Goal: Information Seeking & Learning: Learn about a topic

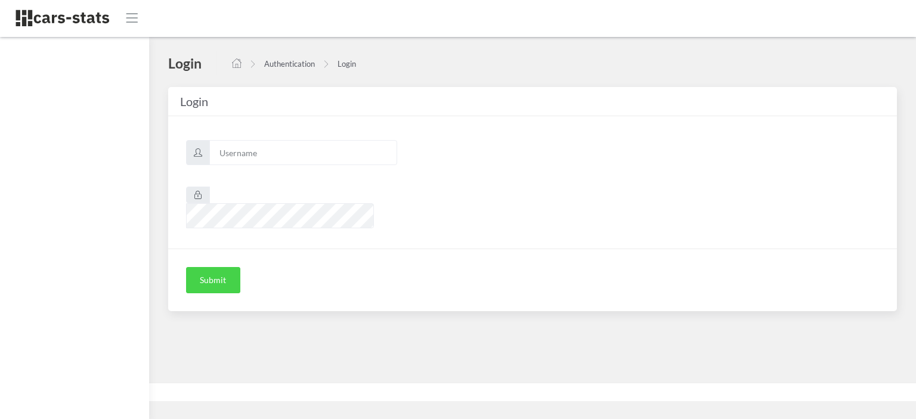
scroll to position [9, 9]
type input "awt"
click at [219, 267] on button "Submit" at bounding box center [213, 280] width 54 height 26
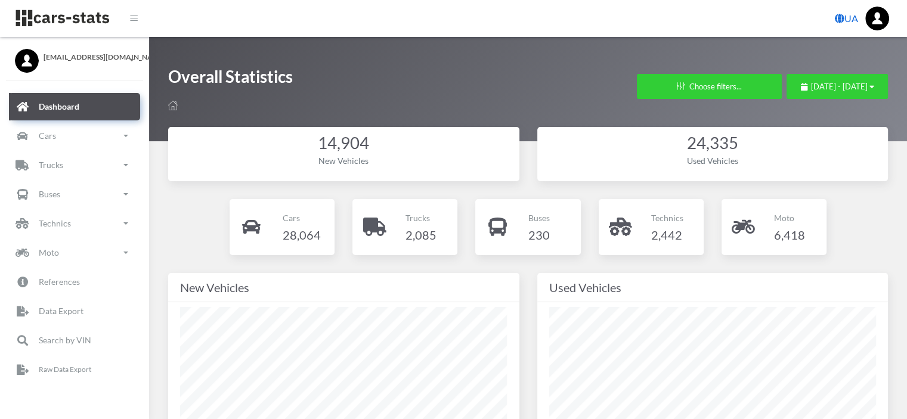
click at [844, 14] on link "UA" at bounding box center [846, 19] width 33 height 24
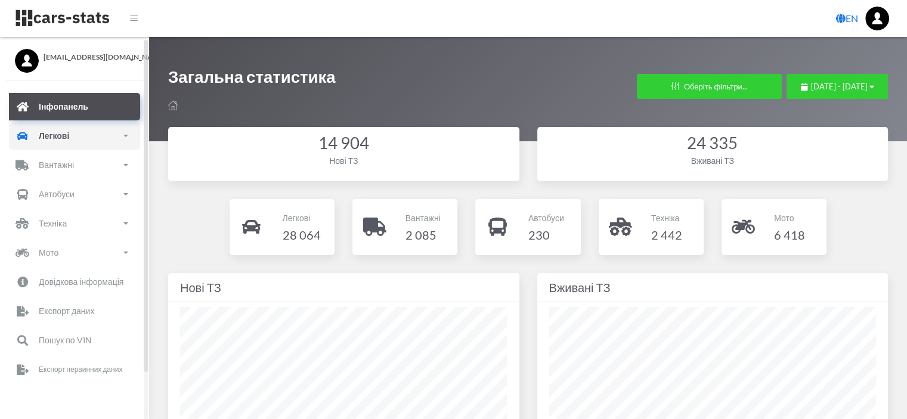
click at [69, 143] on link "Легкові" at bounding box center [74, 135] width 131 height 27
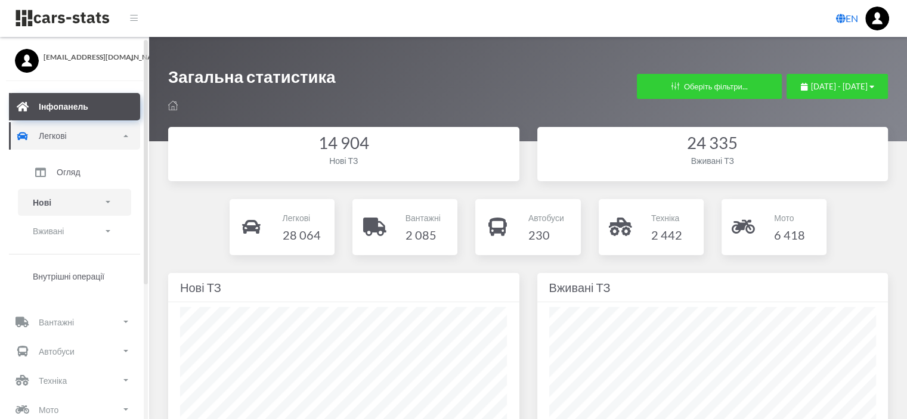
click at [40, 205] on p "Нові" at bounding box center [42, 202] width 18 height 15
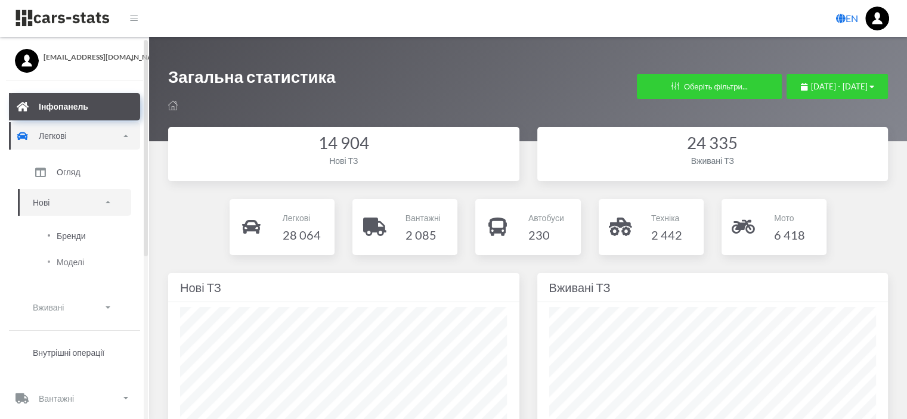
click at [69, 234] on span "Бренди" at bounding box center [71, 236] width 29 height 13
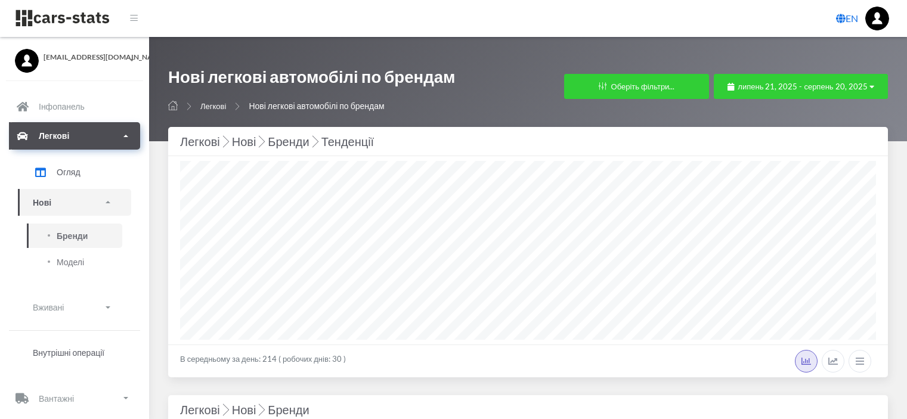
select select "25"
click at [787, 85] on span "липень 21, 2025 - серпень 20, 2025" at bounding box center [802, 87] width 129 height 10
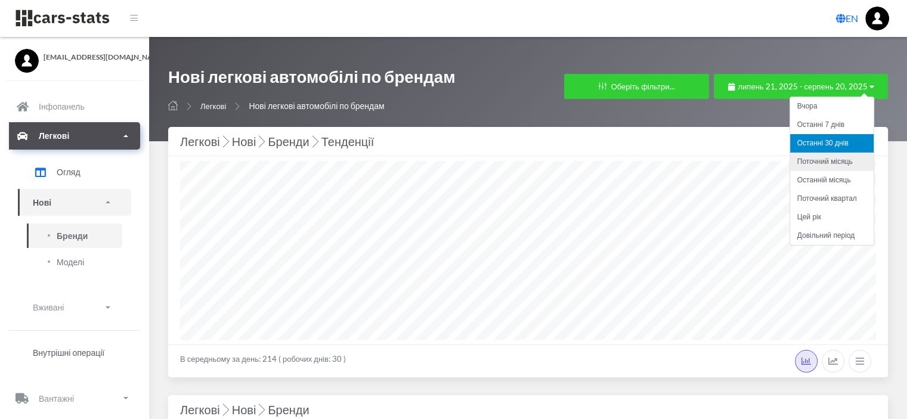
click at [837, 163] on li "Поточний місяць" at bounding box center [831, 162] width 83 height 18
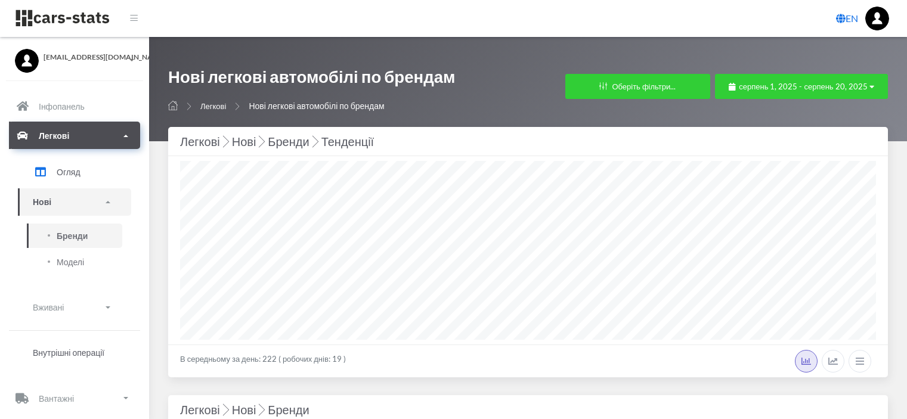
select select "25"
click at [654, 85] on button "Оберіть фільтри..." at bounding box center [637, 86] width 145 height 25
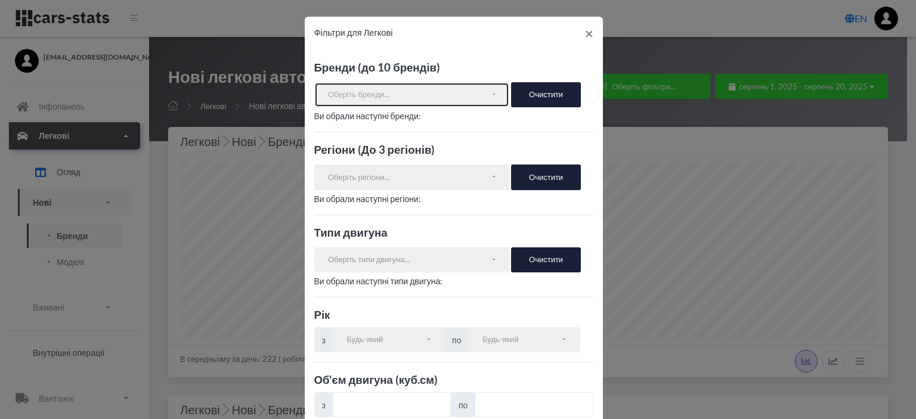
click at [381, 89] on div "Оберіть бренди..." at bounding box center [409, 95] width 162 height 12
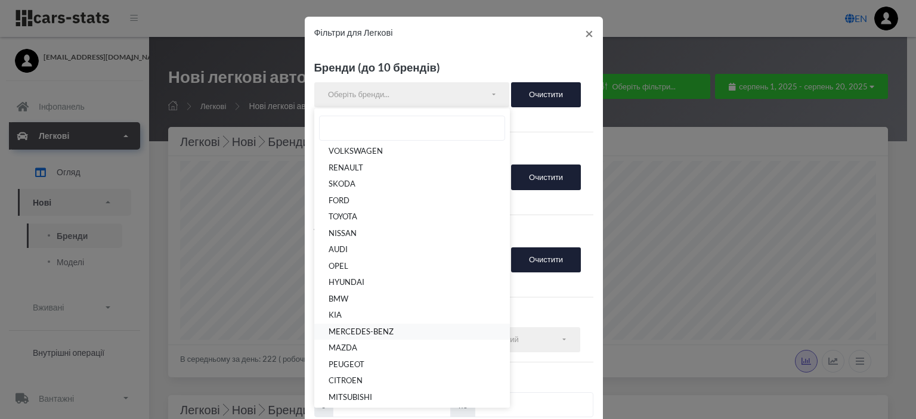
click at [342, 332] on span "MERCEDES-BENZ" at bounding box center [361, 332] width 65 height 12
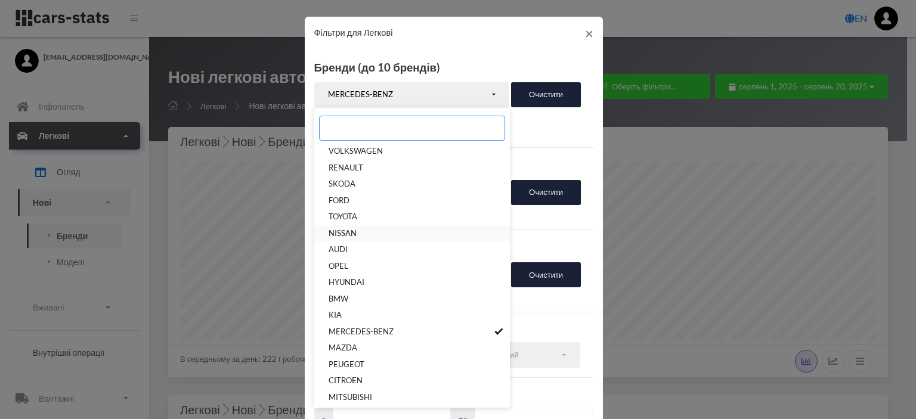
scroll to position [85, 0]
click at [345, 302] on link "BMW" at bounding box center [412, 299] width 196 height 17
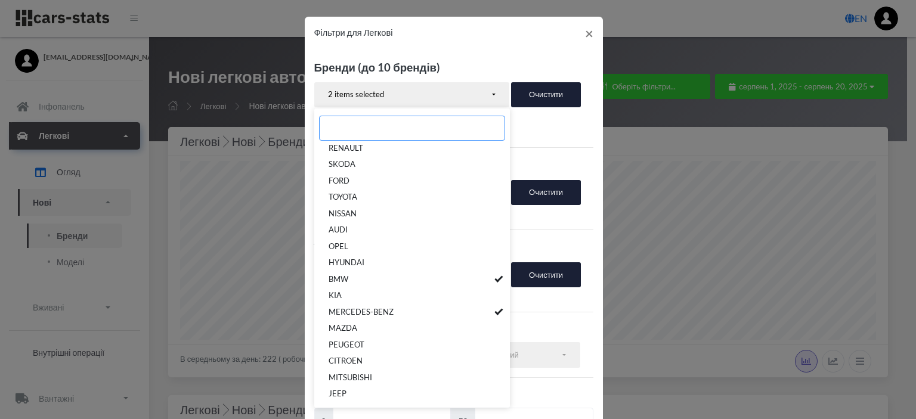
scroll to position [0, 0]
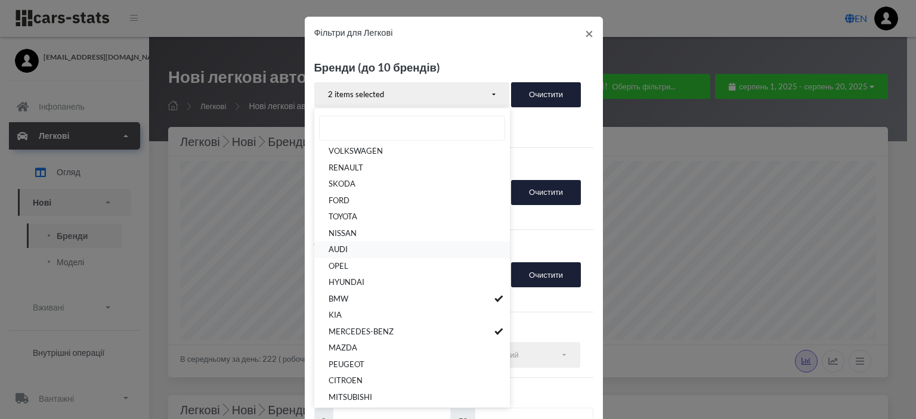
click at [343, 250] on link "AUDI" at bounding box center [412, 249] width 196 height 17
select select "AUDI"
click at [544, 128] on p "AUDI, BMW, MERCEDES-BENZ" at bounding box center [453, 129] width 279 height 15
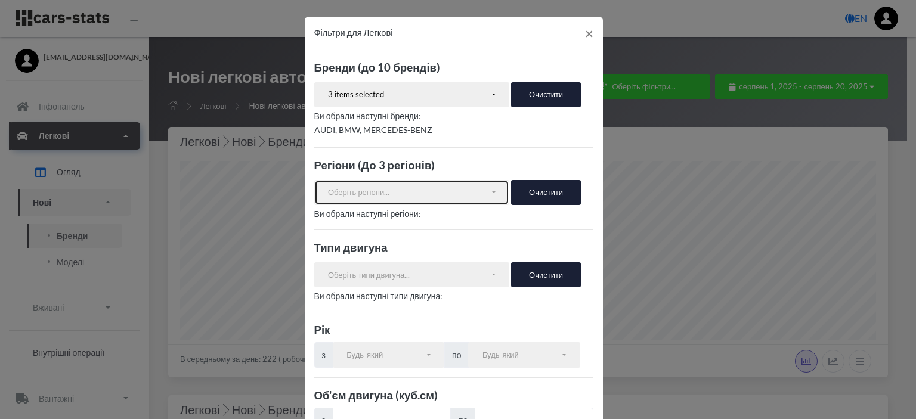
click at [394, 195] on div "Оберіть регіони..." at bounding box center [409, 193] width 162 height 12
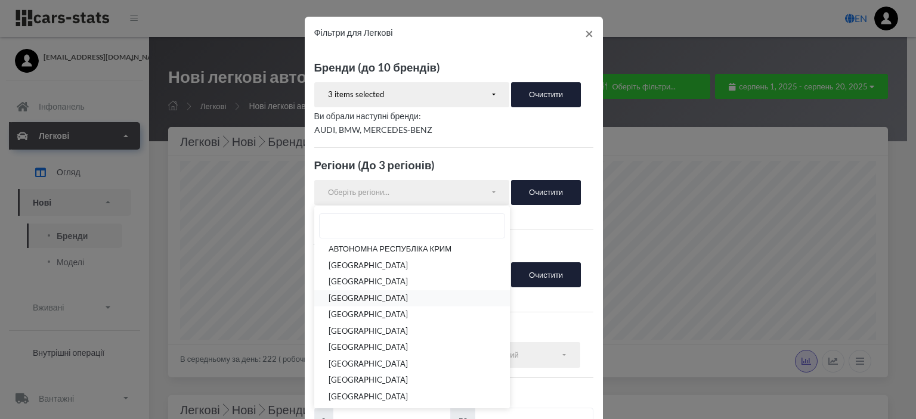
click at [371, 300] on span "[GEOGRAPHIC_DATA]" at bounding box center [368, 299] width 79 height 12
select select "UA-12"
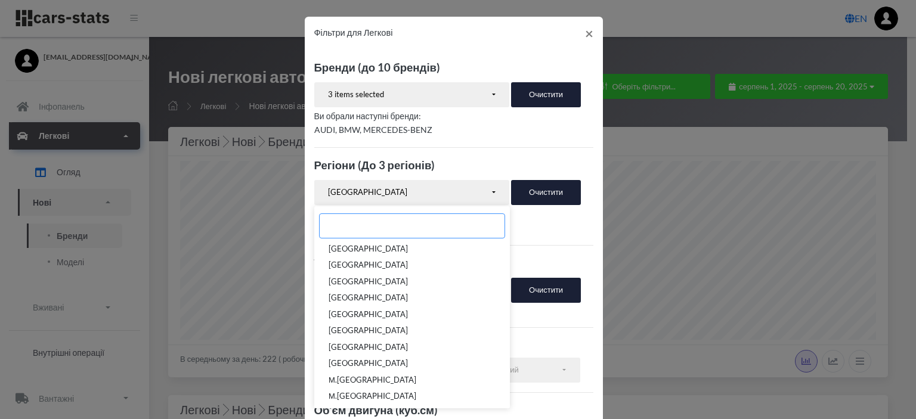
scroll to position [280, 0]
click at [585, 324] on div "Бренди (до 10 брендів) VOLKSWAGEN RENAULT SKODA FORD TOYOTA NISSAN AUDI OPEL HY…" at bounding box center [454, 319] width 298 height 538
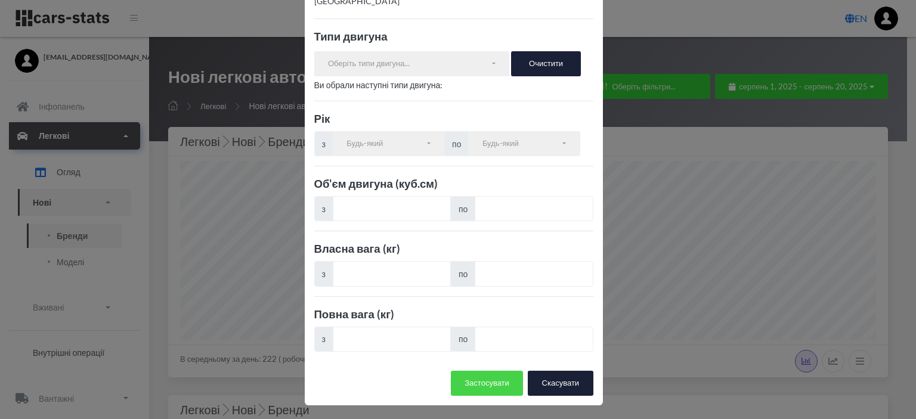
click at [490, 380] on button "Застосувати" at bounding box center [487, 383] width 72 height 25
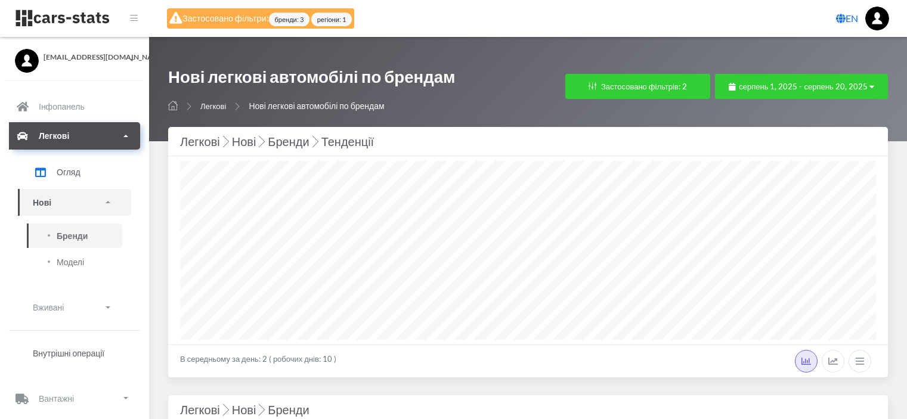
select select "25"
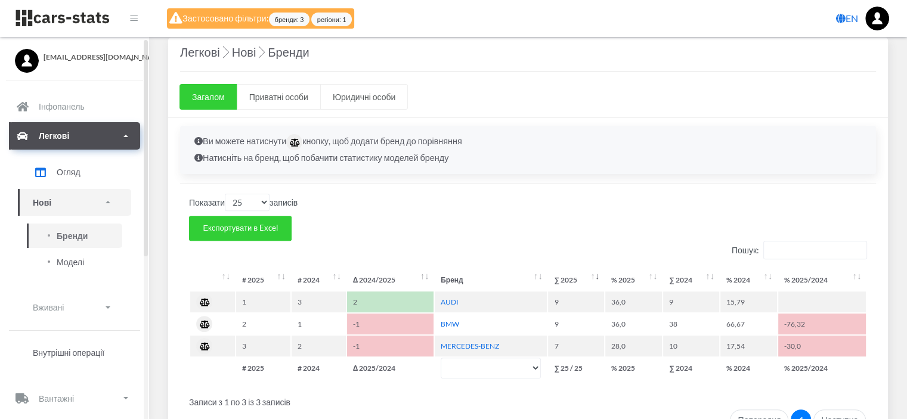
click at [68, 256] on span "Моделі" at bounding box center [70, 262] width 27 height 13
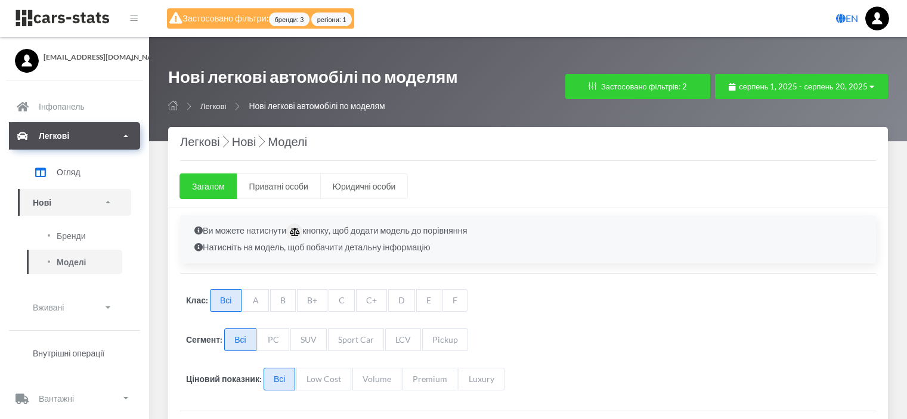
select select "25"
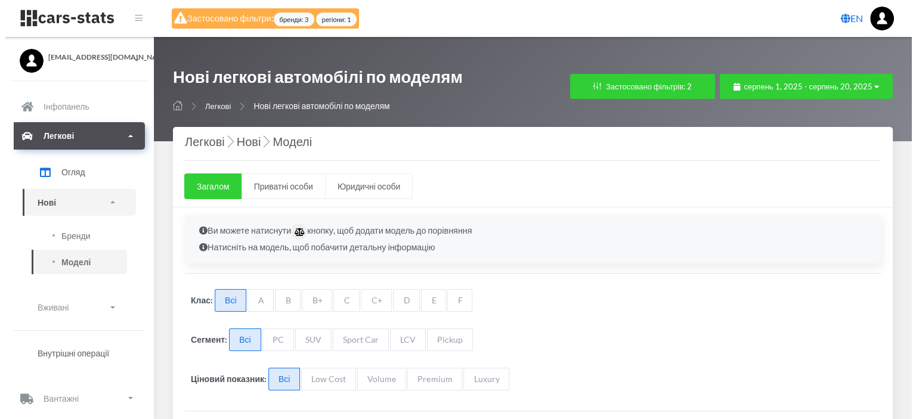
scroll to position [9, 9]
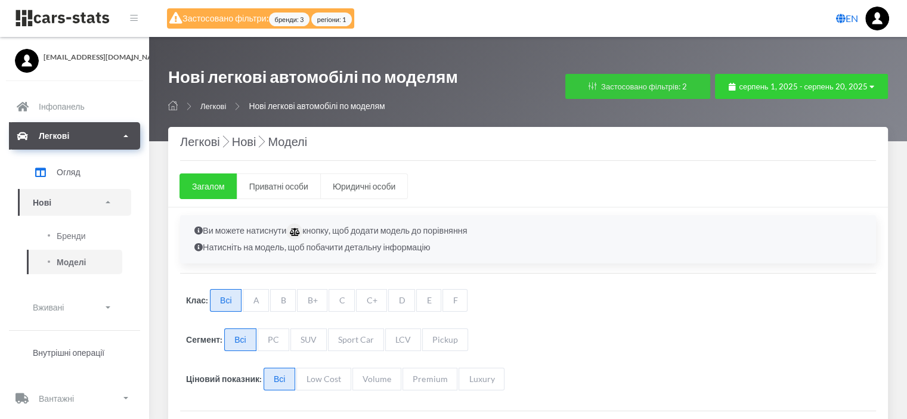
click at [679, 86] on button "Застосовано фільтрів: 2" at bounding box center [637, 86] width 145 height 25
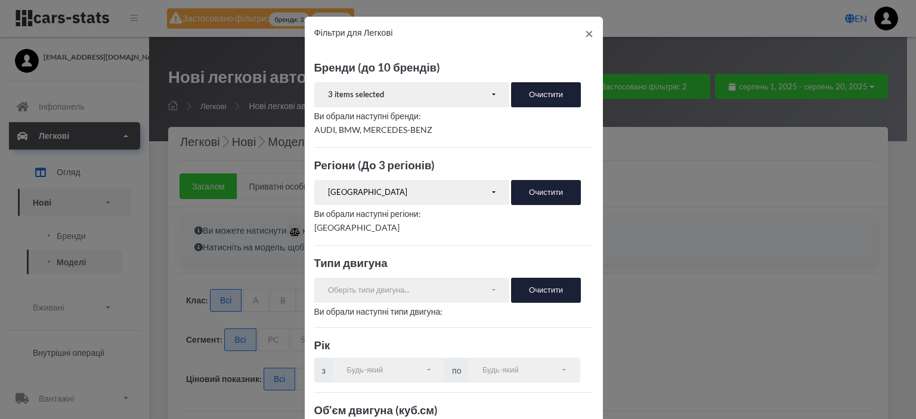
click at [764, 252] on div "Фільтри для Легкові × Бренди (до 10 брендів) VOLKSWAGEN RENAULT [GEOGRAPHIC_DAT…" at bounding box center [458, 209] width 916 height 419
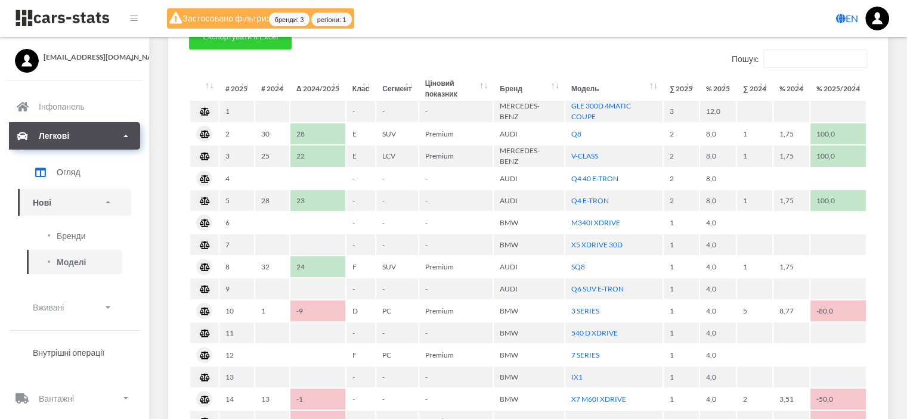
scroll to position [412, 0]
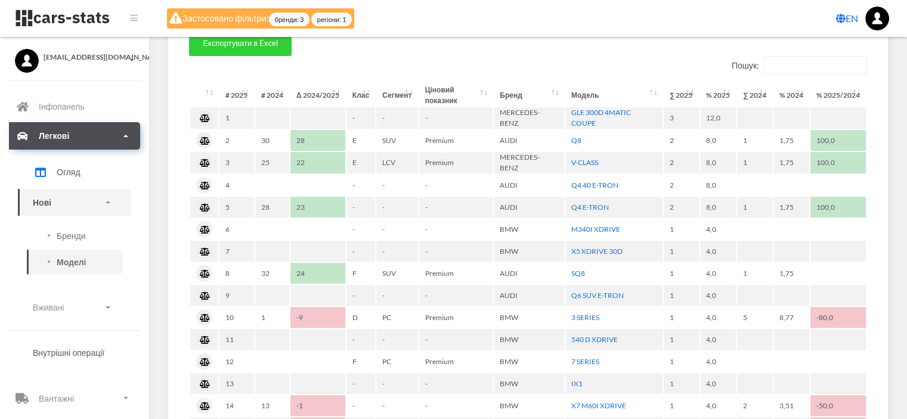
click at [654, 90] on th "Модель" at bounding box center [613, 95] width 97 height 21
